Goal: Task Accomplishment & Management: Use online tool/utility

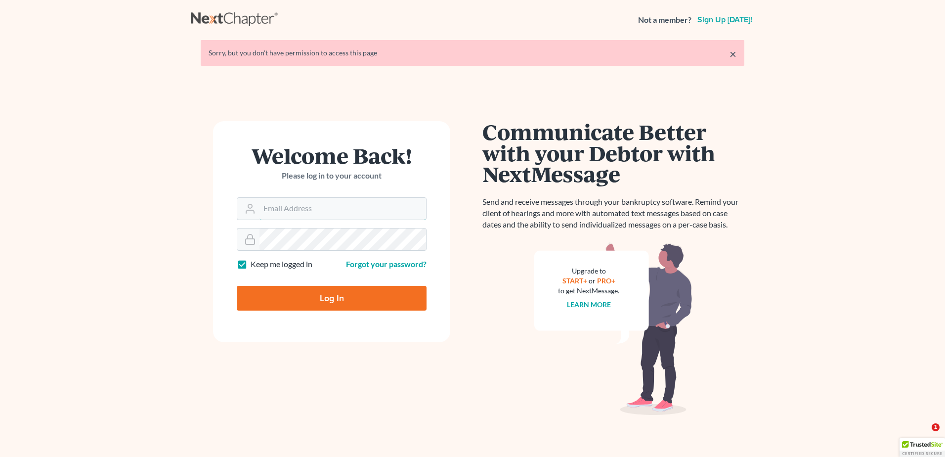
type input "[EMAIL_ADDRESS][DOMAIN_NAME]"
click at [325, 287] on input "Log In" at bounding box center [332, 298] width 190 height 25
type input "Thinking..."
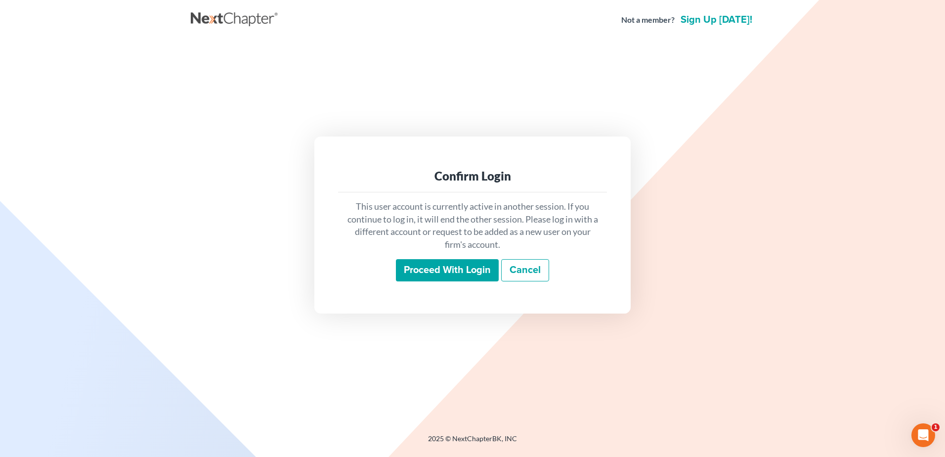
click at [476, 270] on input "Proceed with login" at bounding box center [447, 270] width 103 height 23
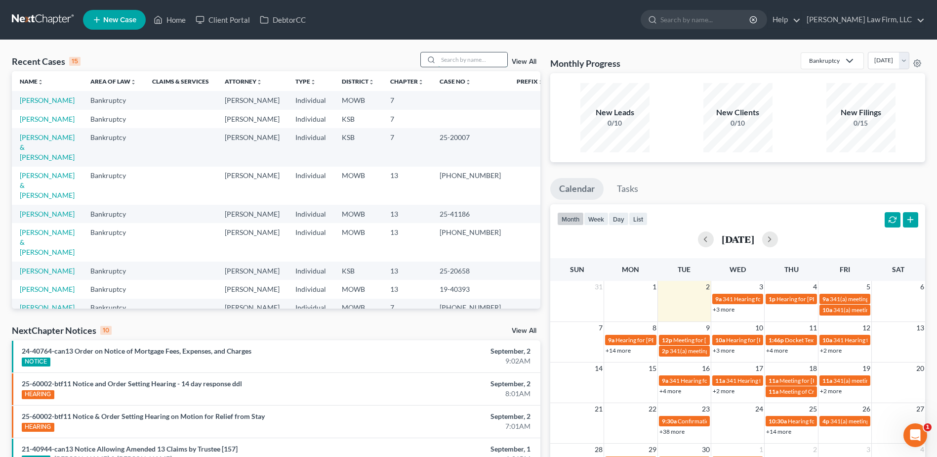
click at [478, 57] on input "search" at bounding box center [472, 59] width 69 height 14
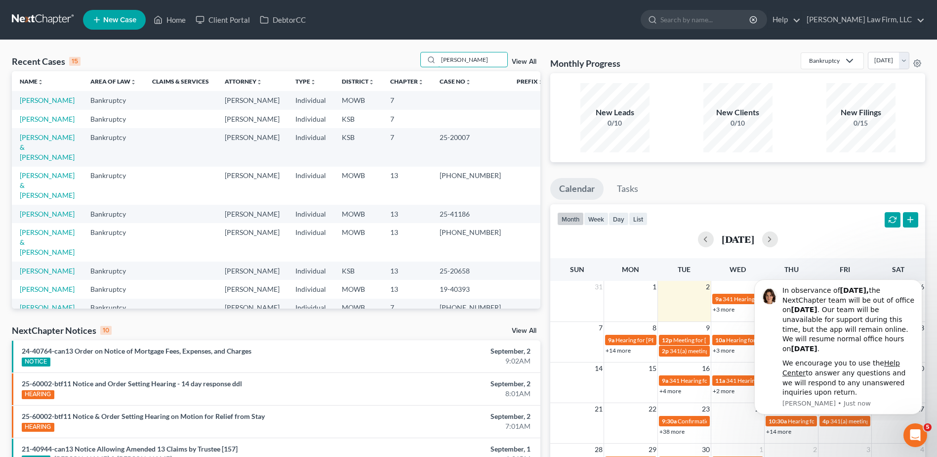
type input "Fontanilla"
click at [522, 57] on div "Fontanilla View All" at bounding box center [480, 59] width 121 height 15
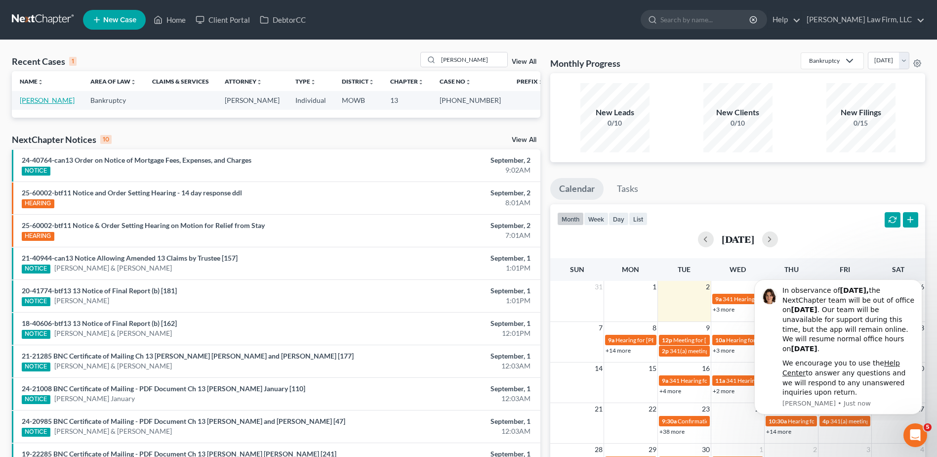
click at [41, 104] on link "Fontanilla, Keoni" at bounding box center [47, 100] width 55 height 8
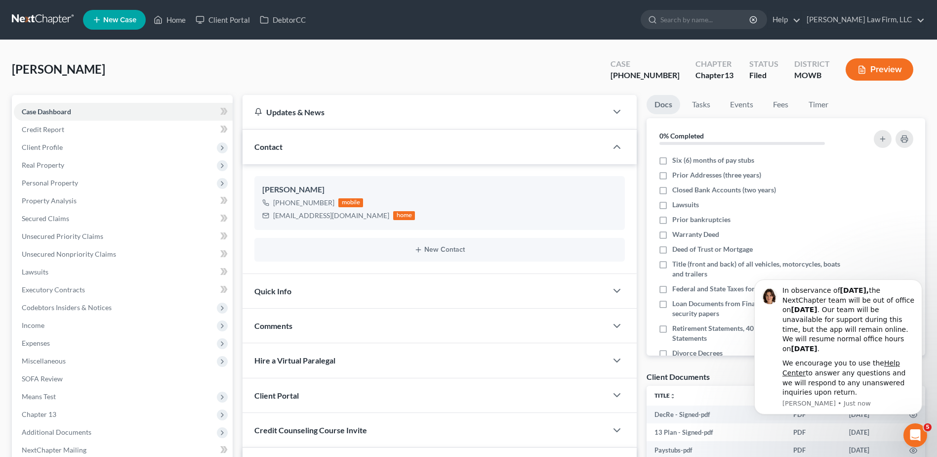
scroll to position [98, 0]
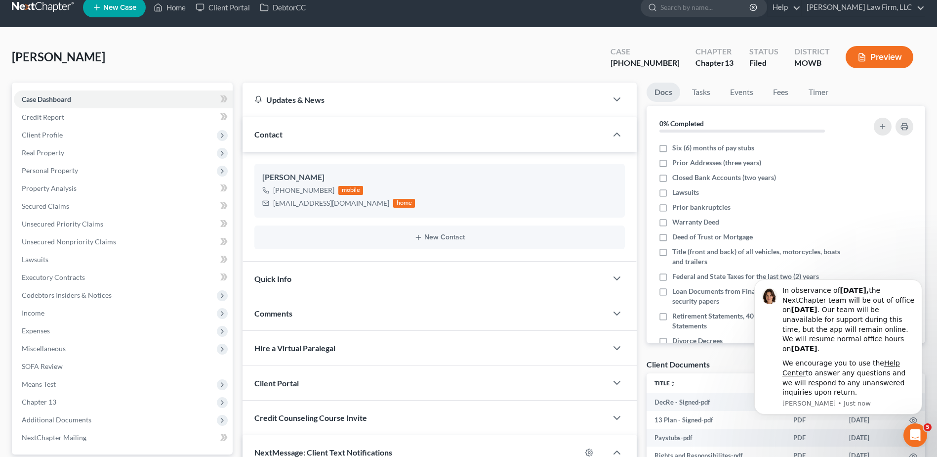
click at [283, 283] on span "Quick Info" at bounding box center [272, 278] width 37 height 9
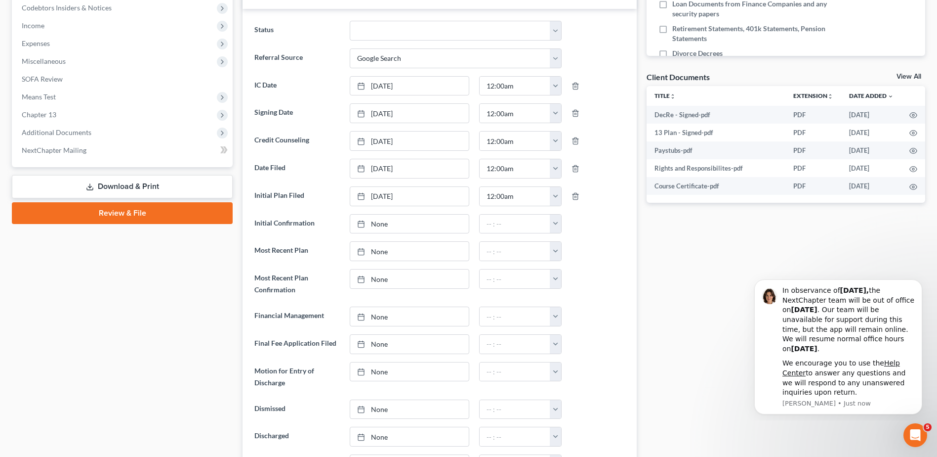
scroll to position [383, 0]
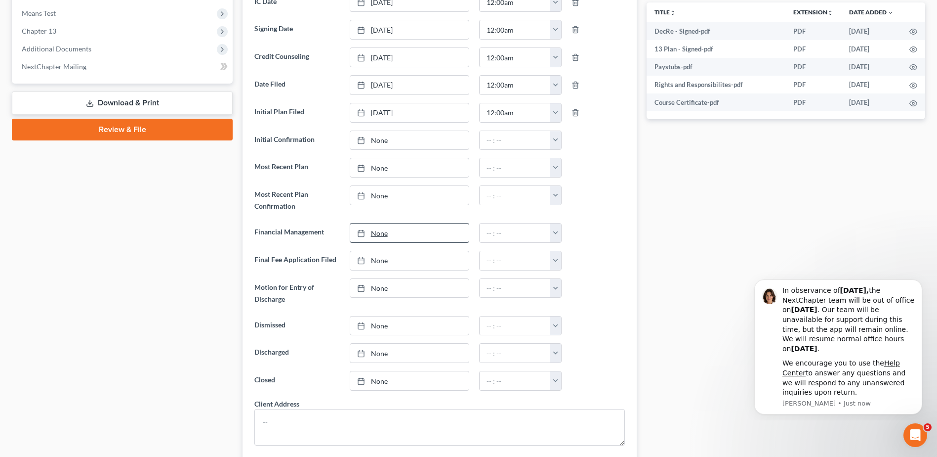
click at [374, 227] on link "None" at bounding box center [409, 232] width 119 height 19
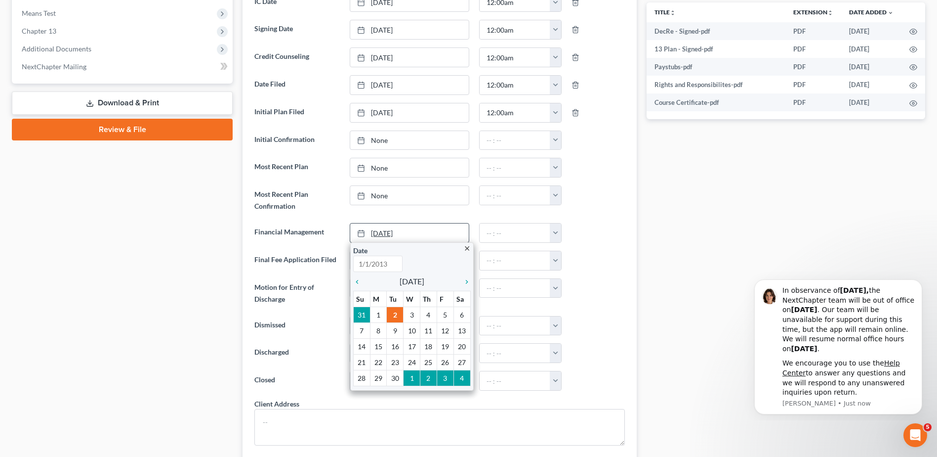
type input "9/2/2025"
click at [356, 284] on icon "chevron_left" at bounding box center [359, 282] width 13 height 8
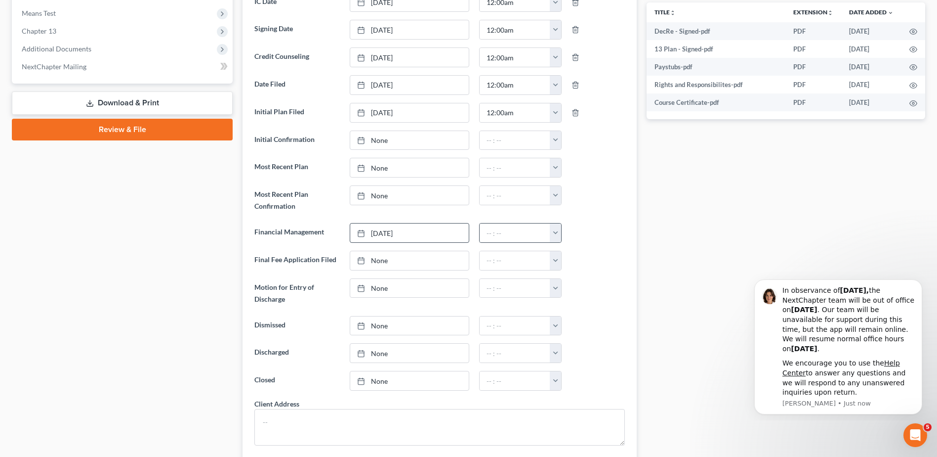
click at [555, 232] on button "button" at bounding box center [555, 232] width 11 height 19
click at [570, 251] on link "12:00am" at bounding box center [577, 254] width 55 height 17
type input "12:00am"
click at [688, 257] on div "Docs Tasks Events Fees Timer 0% Completed Nothing here yet! Six (6) months of p…" at bounding box center [786, 286] width 289 height 1149
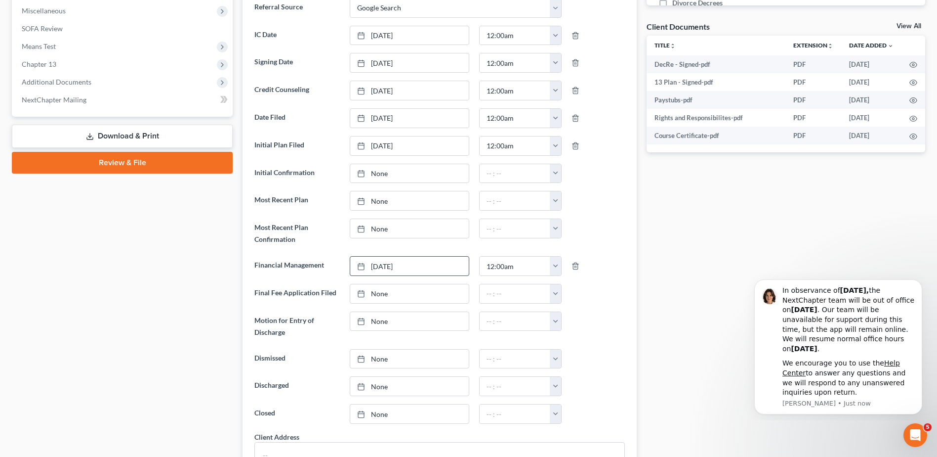
scroll to position [235, 0]
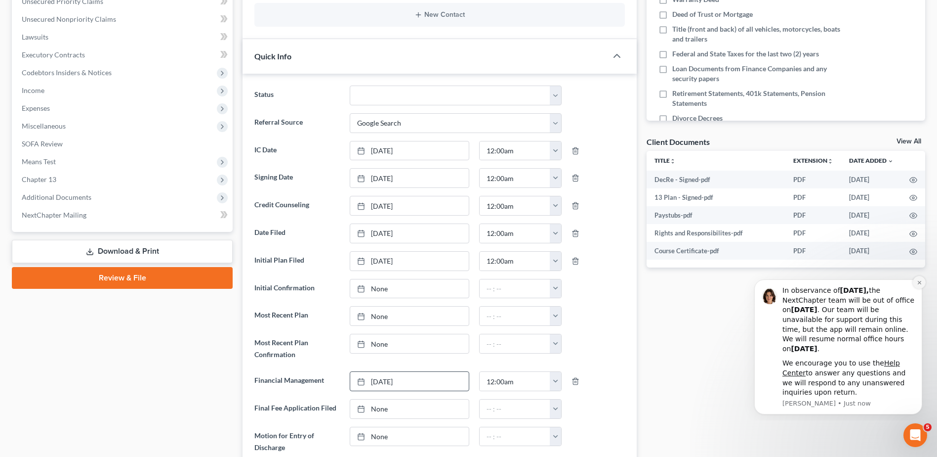
click at [917, 282] on icon "Dismiss notification" at bounding box center [919, 282] width 5 height 5
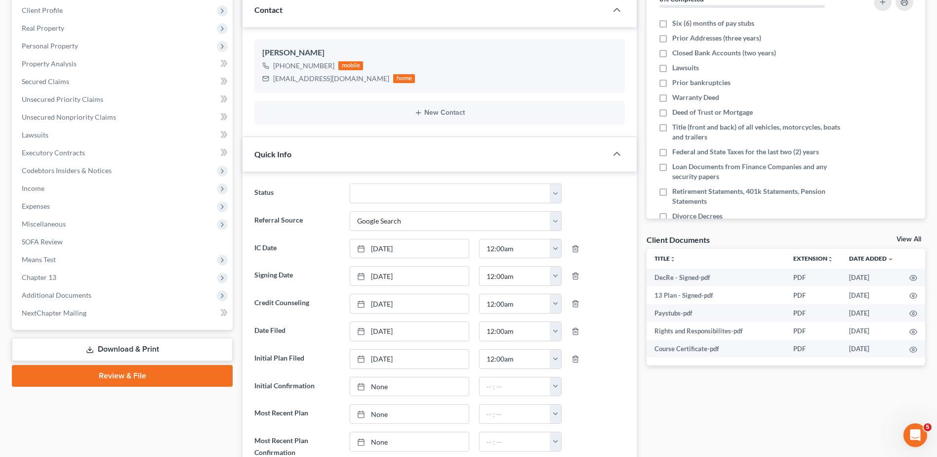
scroll to position [136, 0]
